Goal: Task Accomplishment & Management: Use online tool/utility

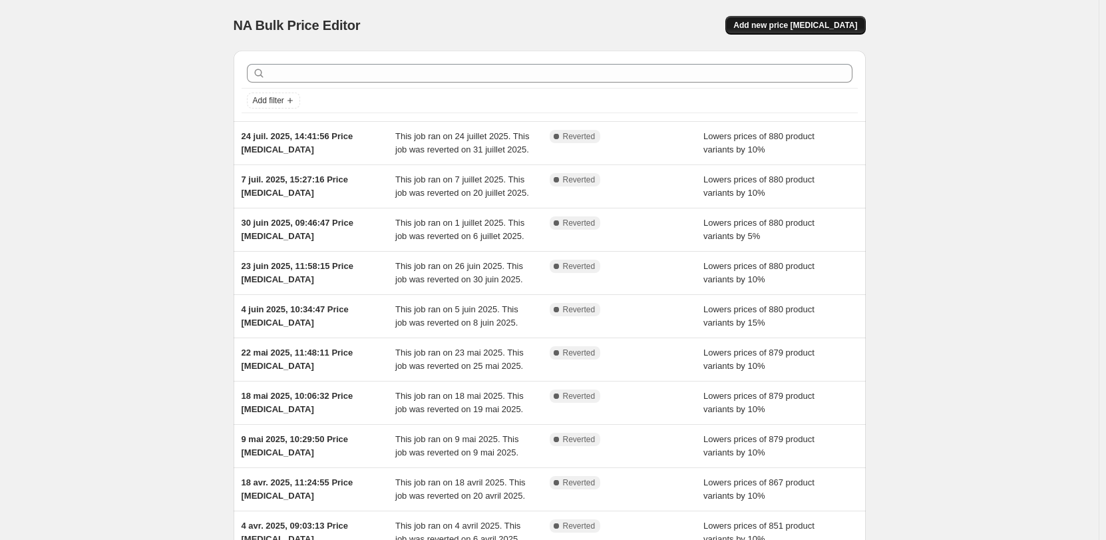
click at [815, 24] on span "Add new price change job" at bounding box center [796, 25] width 124 height 11
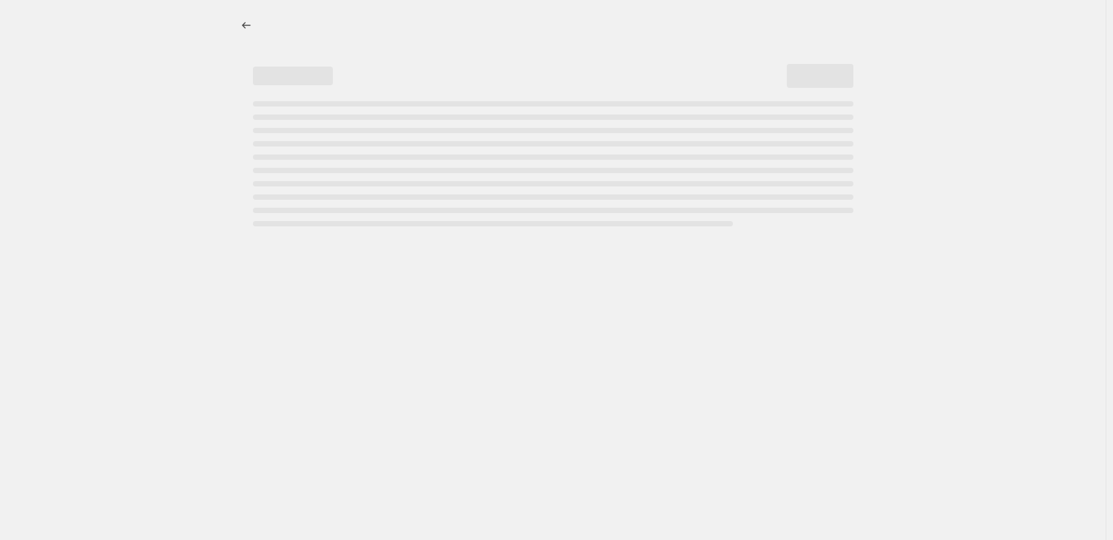
select select "percentage"
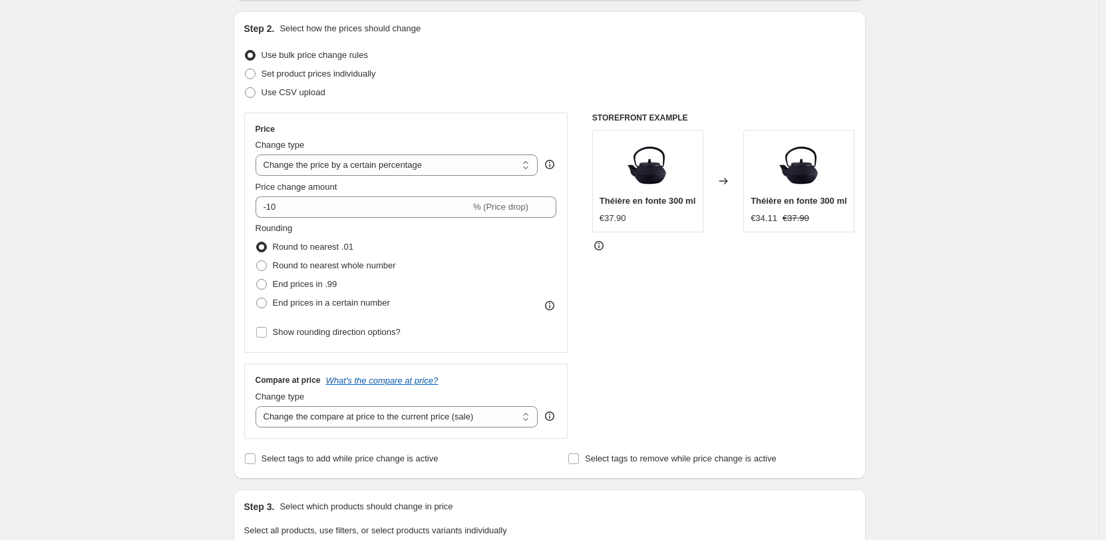
scroll to position [133, 0]
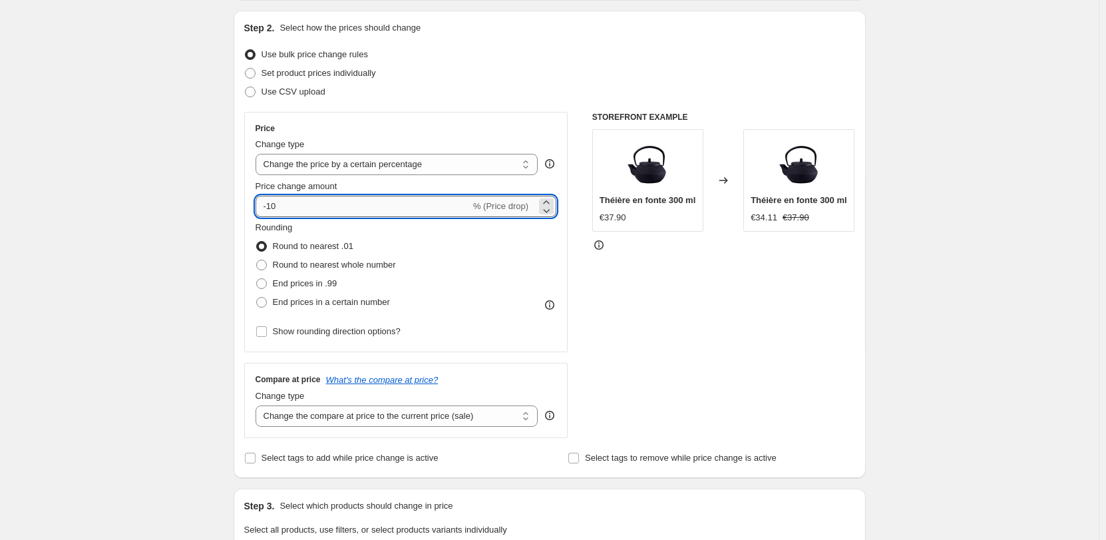
click at [311, 203] on input "-10" at bounding box center [363, 206] width 215 height 21
type input "-15"
click at [264, 301] on span at bounding box center [261, 302] width 11 height 11
click at [257, 298] on input "End prices in a certain number" at bounding box center [256, 297] width 1 height 1
radio input "true"
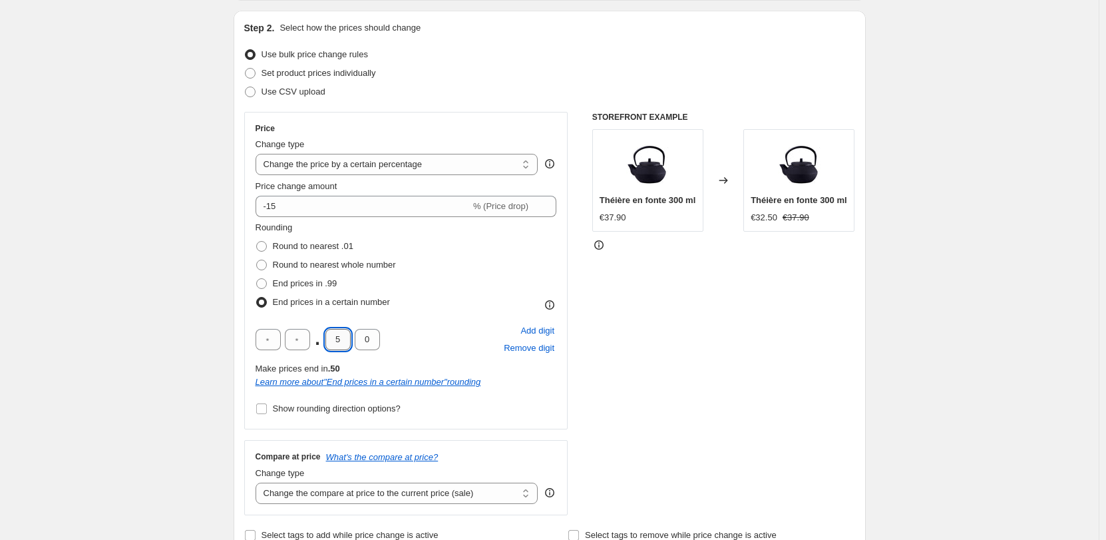
drag, startPoint x: 347, startPoint y: 341, endPoint x: 333, endPoint y: 342, distance: 14.0
click at [333, 342] on input "5" at bounding box center [338, 339] width 25 height 21
type input "9"
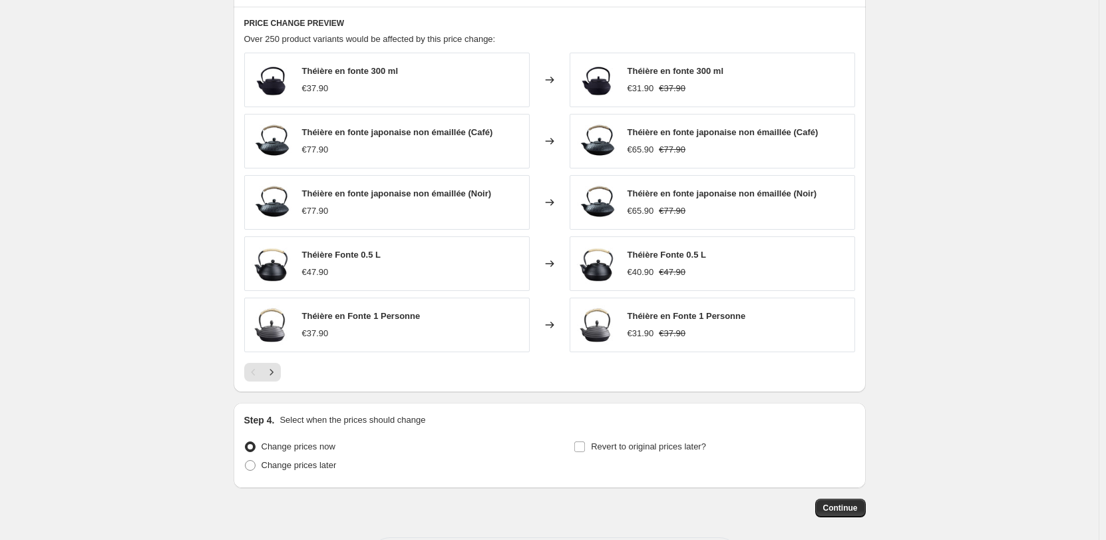
scroll to position [869, 0]
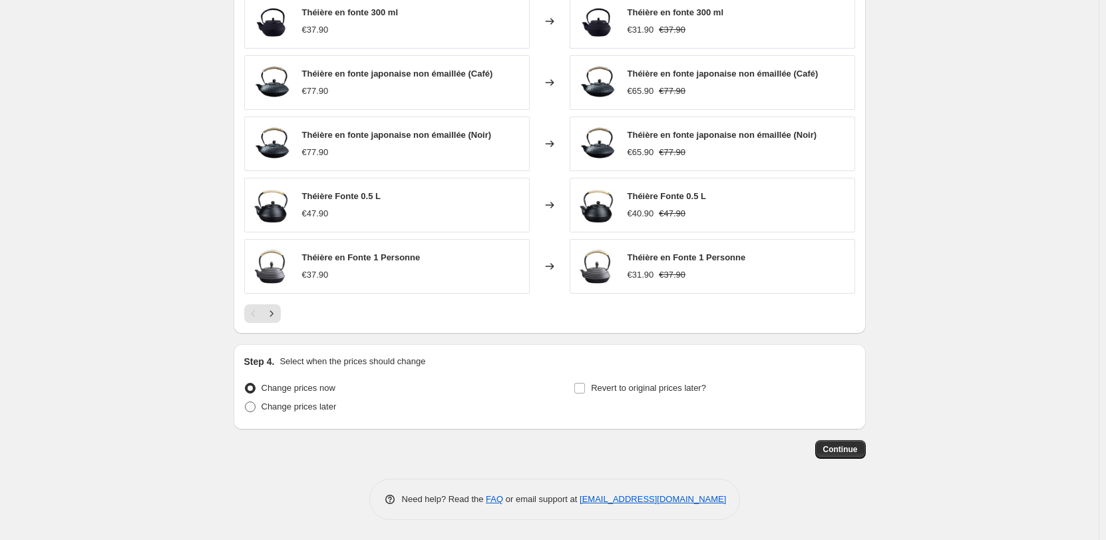
click at [306, 411] on span "Change prices later" at bounding box center [299, 406] width 75 height 10
click at [246, 402] on input "Change prices later" at bounding box center [245, 401] width 1 height 1
radio input "true"
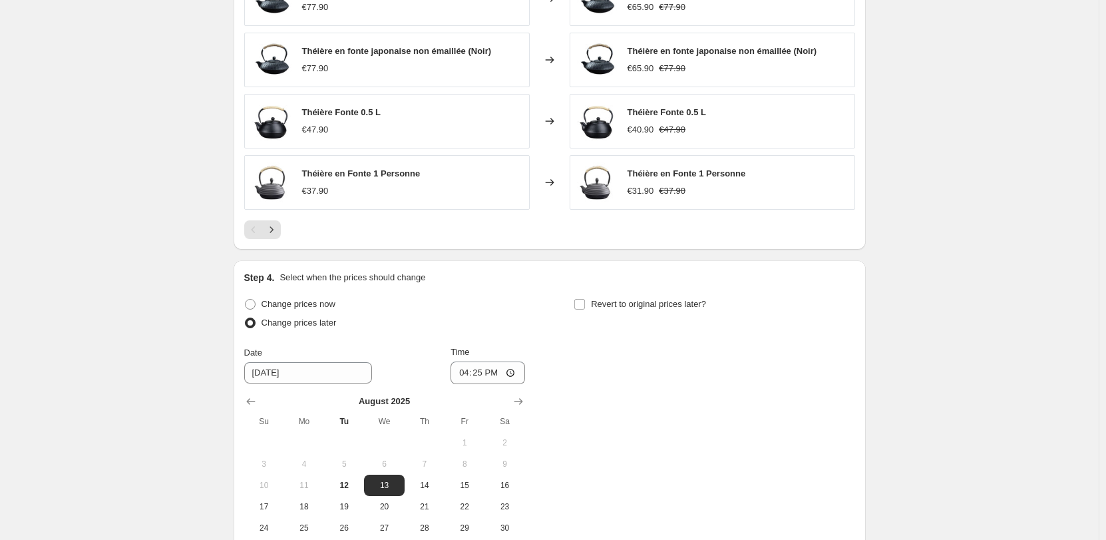
scroll to position [1068, 0]
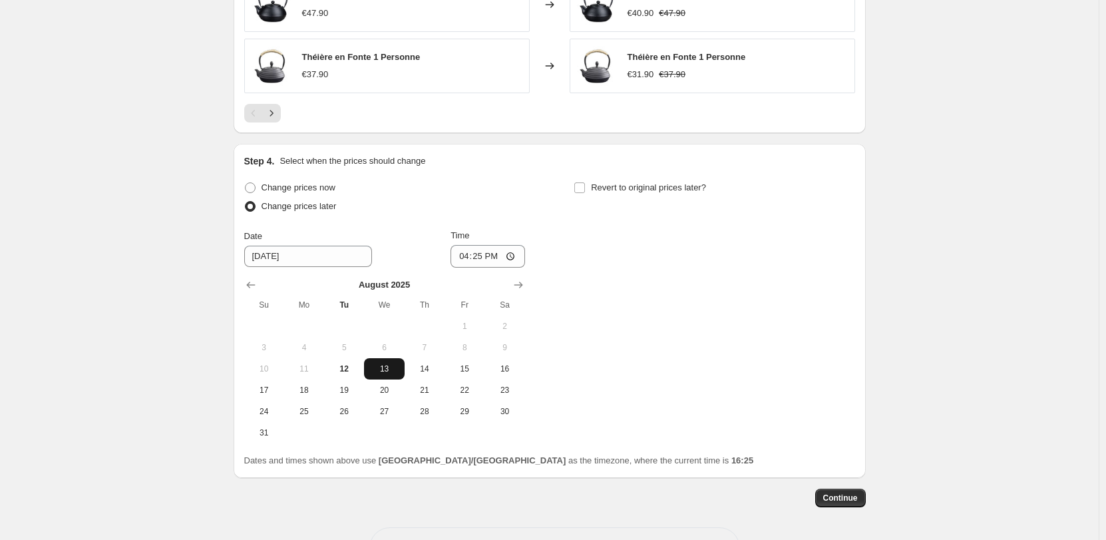
click at [389, 368] on span "13" at bounding box center [383, 368] width 29 height 11
click at [487, 256] on input "16:25" at bounding box center [488, 256] width 75 height 23
type input "07:00"
click at [581, 185] on input "Revert to original prices later?" at bounding box center [579, 187] width 11 height 11
checkbox input "true"
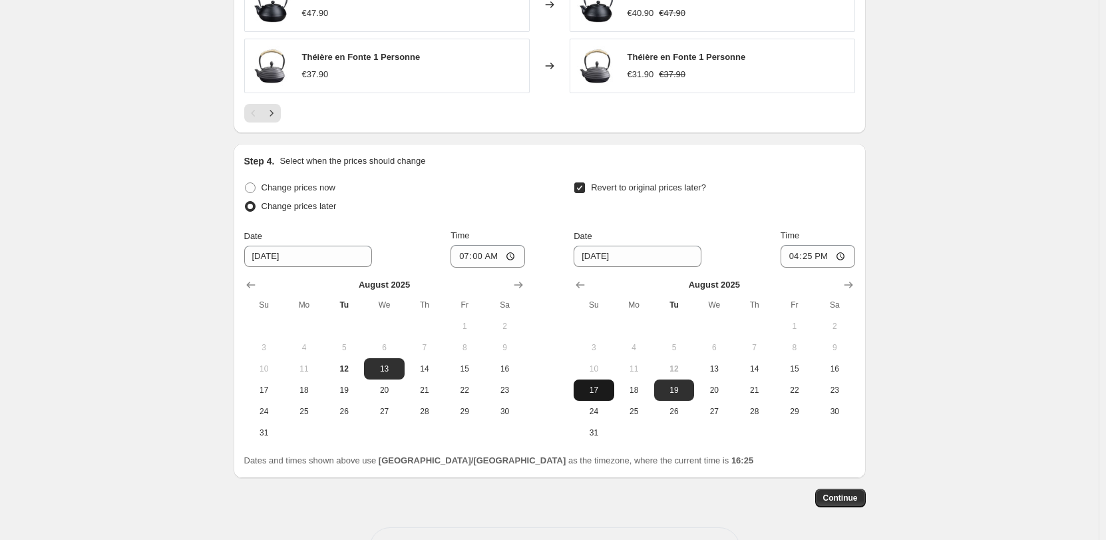
click at [597, 387] on span "17" at bounding box center [593, 390] width 29 height 11
type input "8/17/2025"
click at [809, 254] on input "16:25" at bounding box center [818, 256] width 75 height 23
type input "23:59"
click at [844, 495] on span "Continue" at bounding box center [840, 498] width 35 height 11
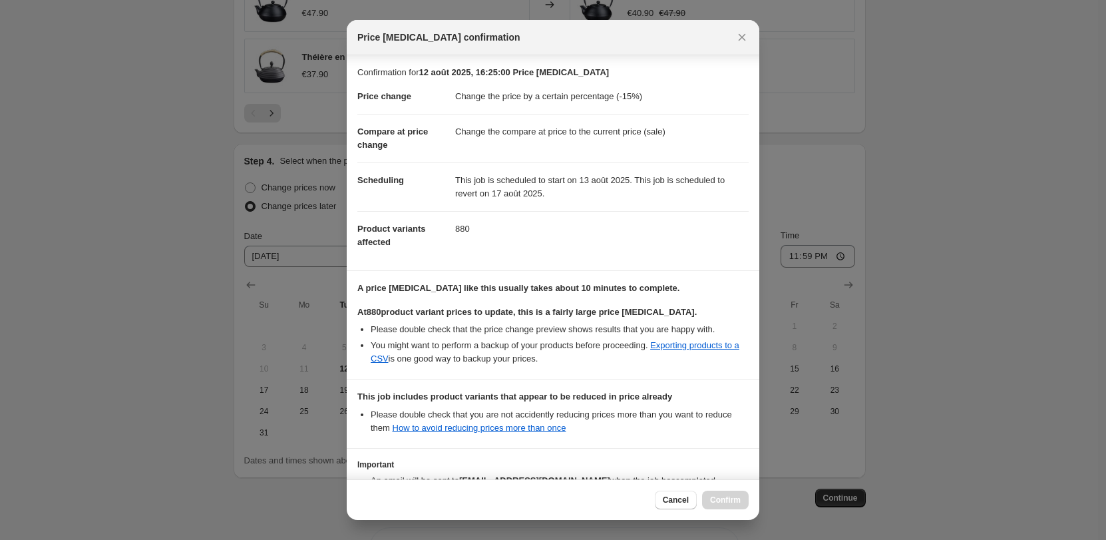
scroll to position [91, 0]
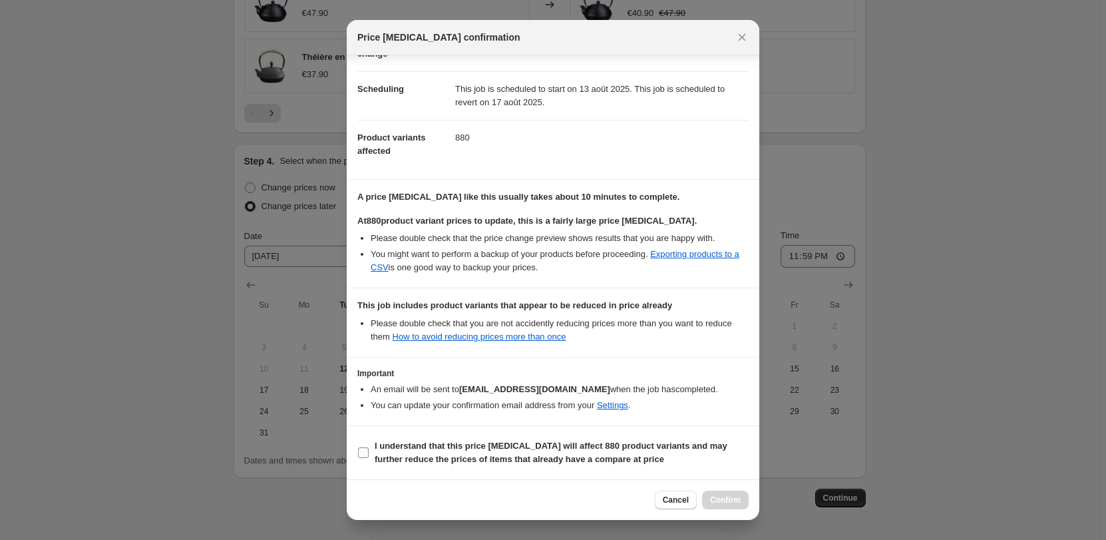
drag, startPoint x: 365, startPoint y: 453, endPoint x: 373, endPoint y: 457, distance: 8.3
click at [365, 453] on input "I understand that this price change job will affect 880 product variants and ma…" at bounding box center [363, 452] width 11 height 11
checkbox input "true"
click at [754, 503] on div "Cancel Confirm" at bounding box center [553, 499] width 413 height 41
click at [730, 505] on span "Confirm" at bounding box center [725, 500] width 31 height 11
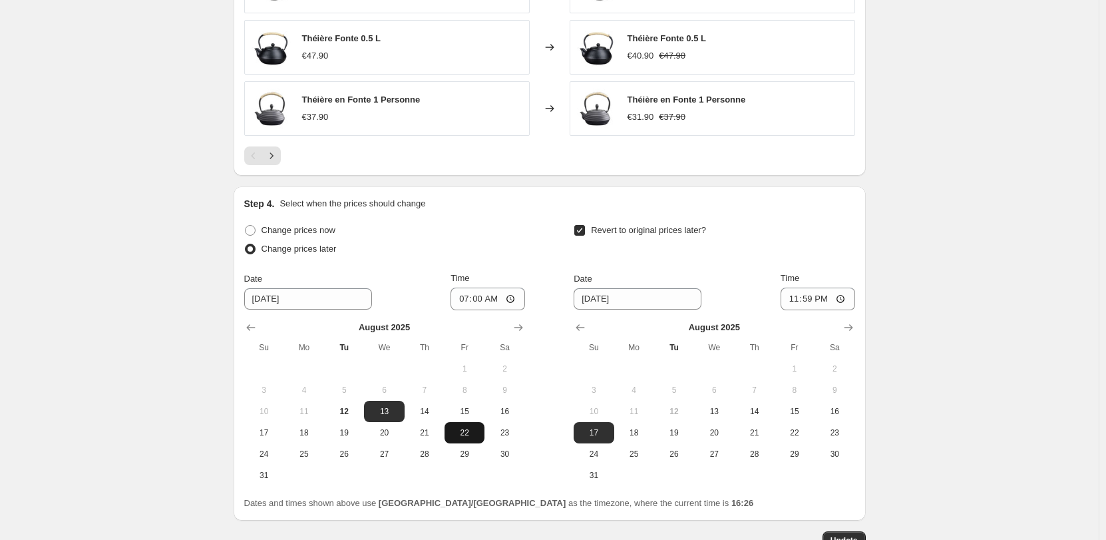
scroll to position [1199, 0]
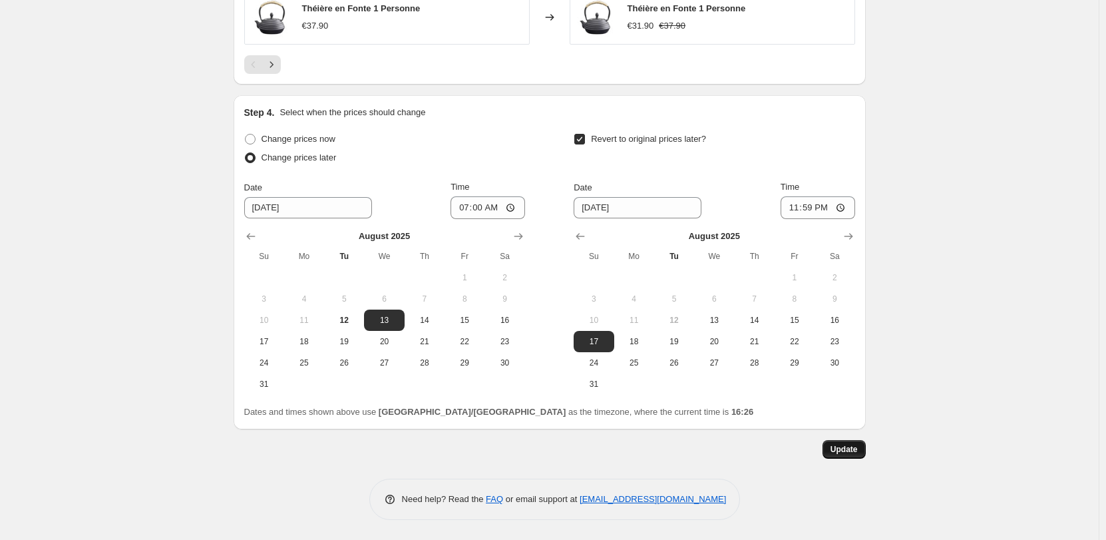
click at [850, 449] on span "Update" at bounding box center [844, 449] width 27 height 11
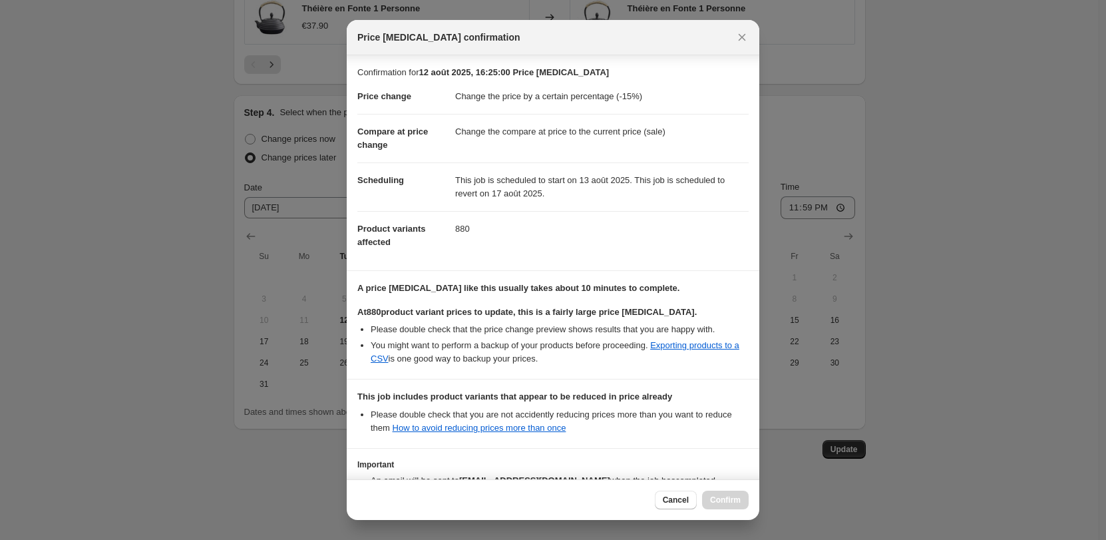
scroll to position [91, 0]
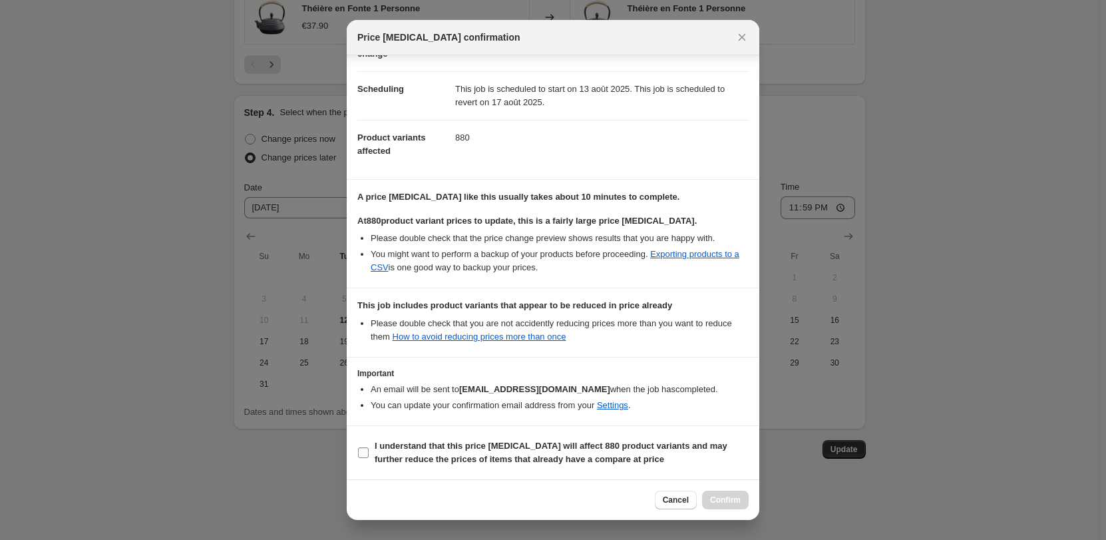
click at [502, 451] on b "I understand that this price change job will affect 880 product variants and ma…" at bounding box center [551, 452] width 353 height 23
click at [369, 451] on input "I understand that this price change job will affect 880 product variants and ma…" at bounding box center [363, 452] width 11 height 11
checkbox input "true"
click at [736, 501] on span "Confirm" at bounding box center [725, 500] width 31 height 11
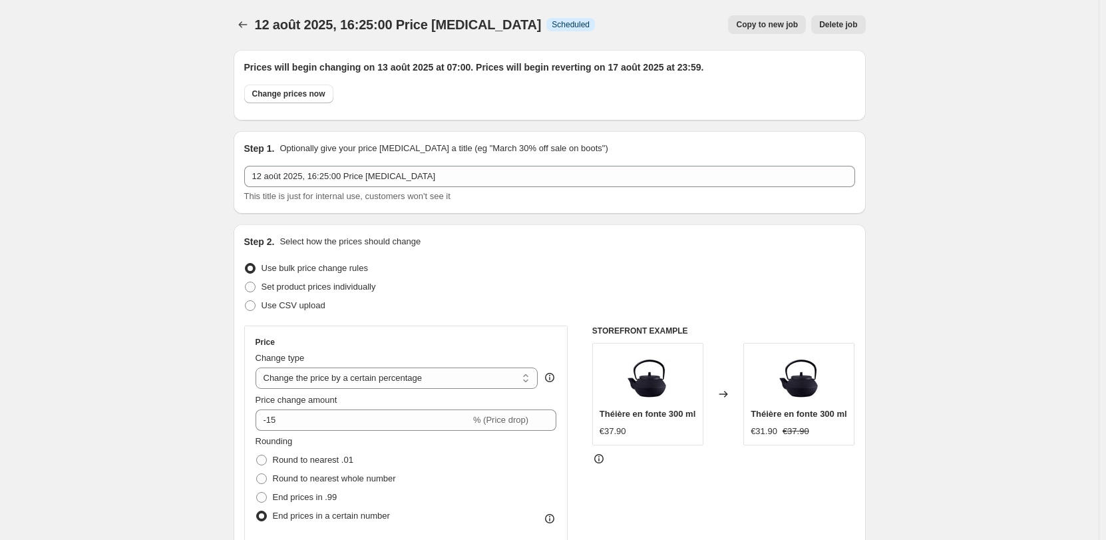
scroll to position [0, 0]
